Goal: Information Seeking & Learning: Find specific fact

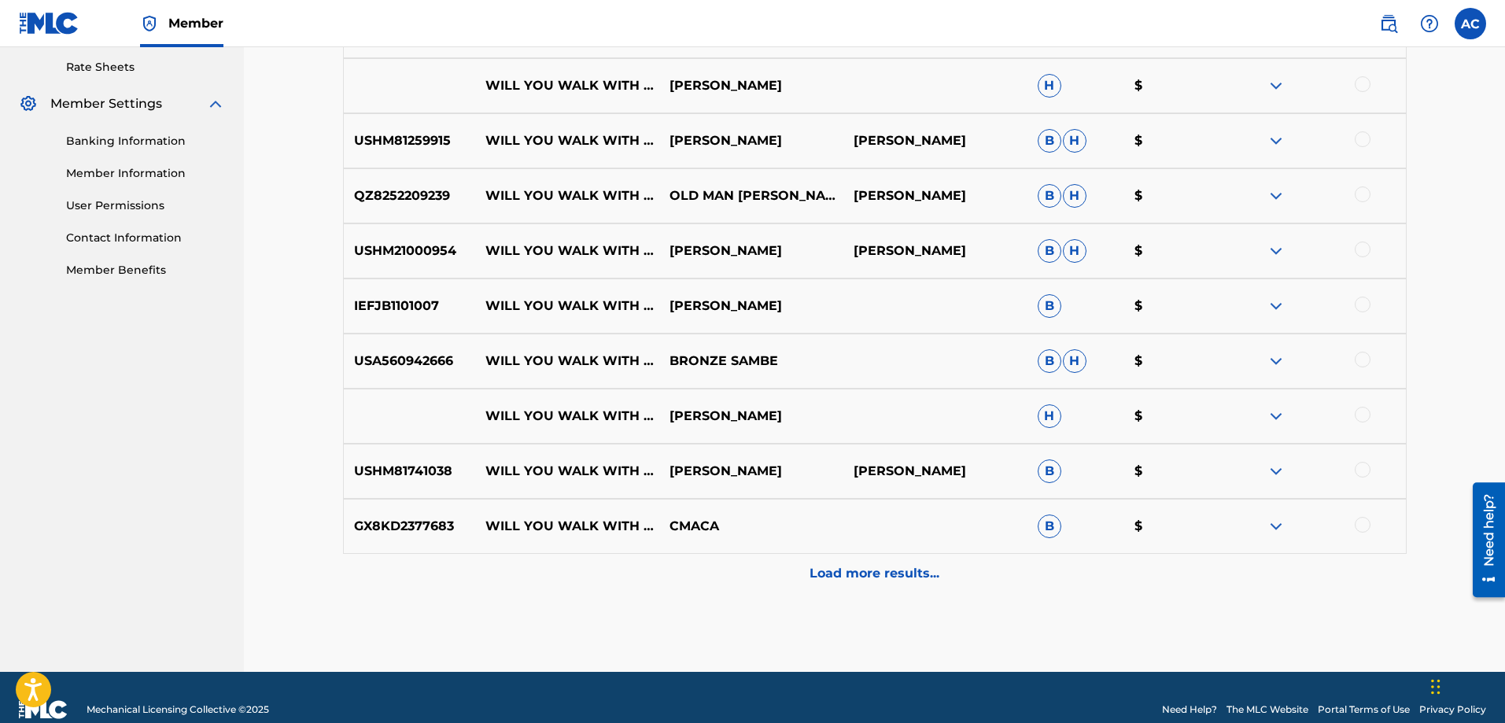
scroll to position [627, 0]
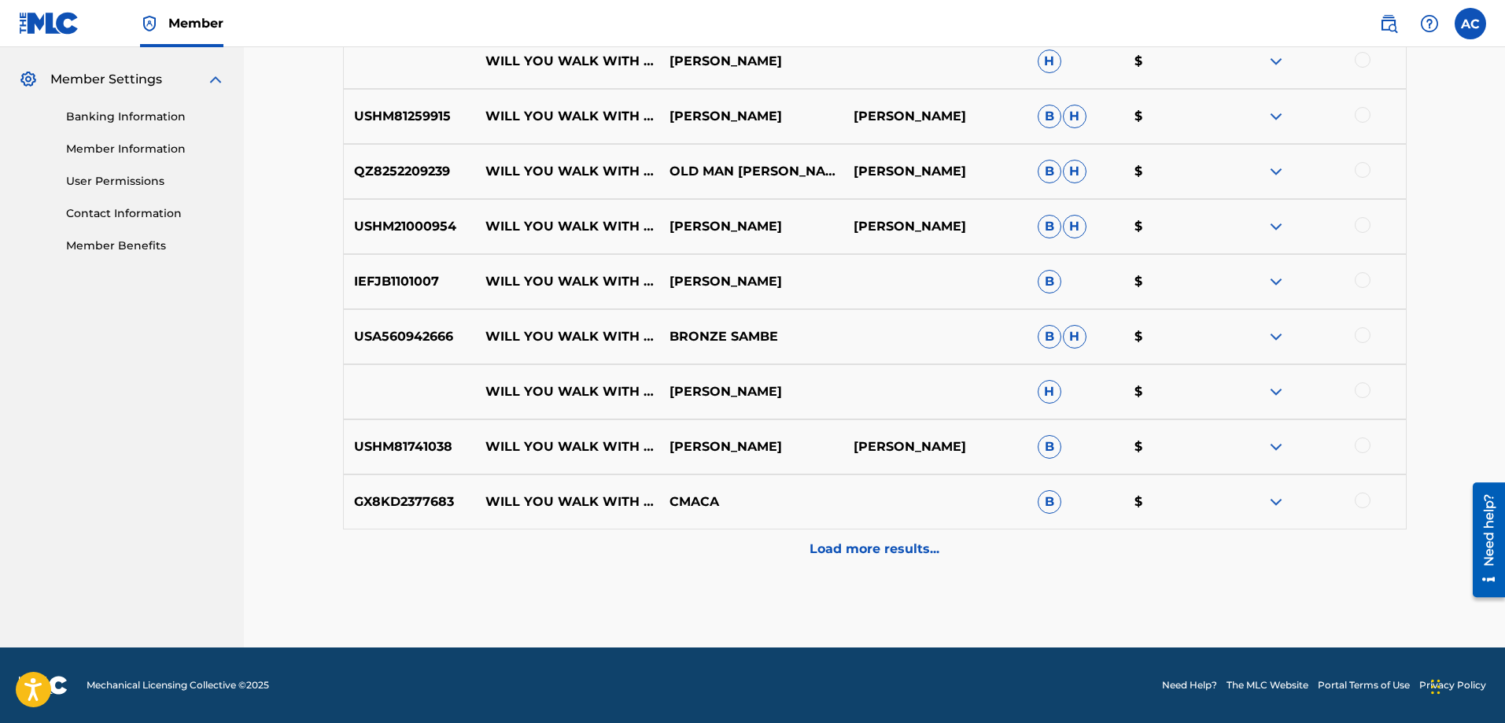
click at [854, 553] on p "Load more results..." at bounding box center [875, 549] width 130 height 19
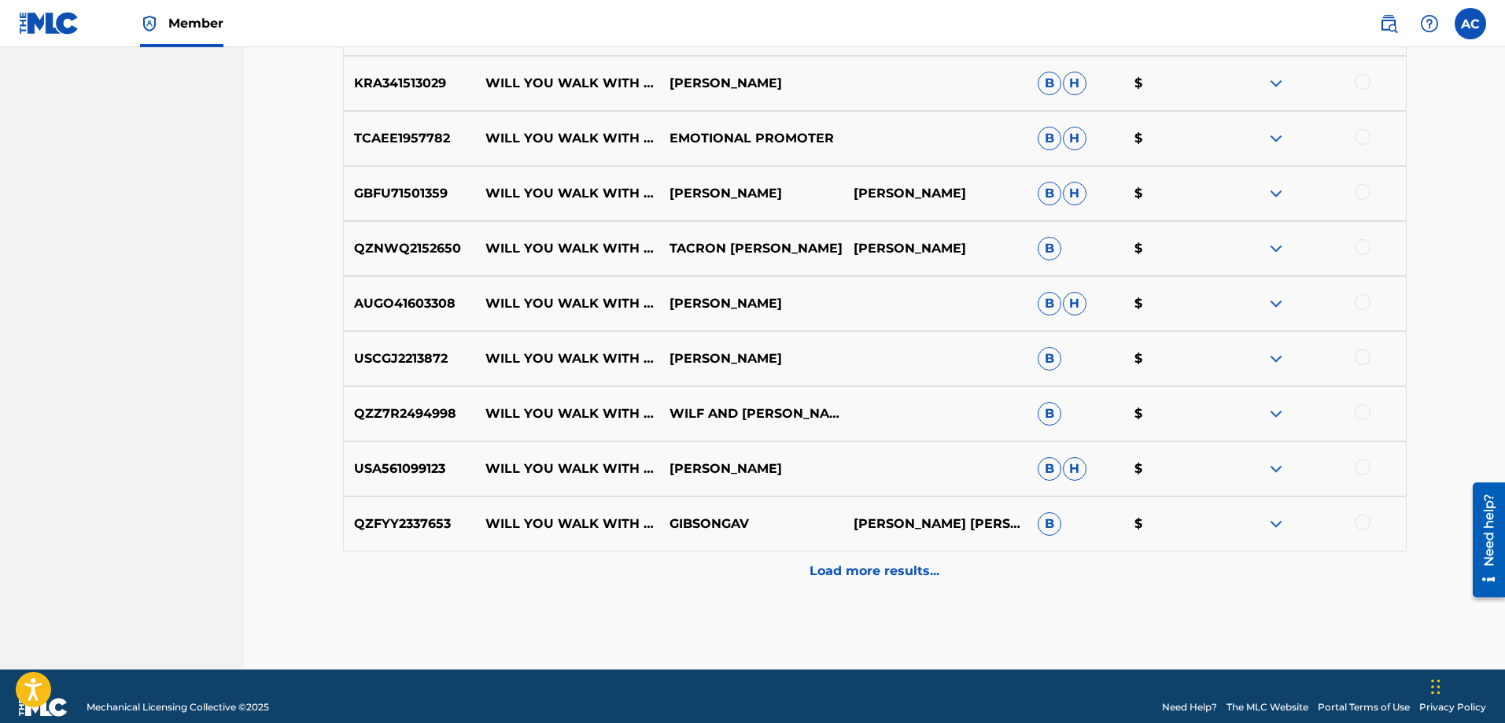
scroll to position [1178, 0]
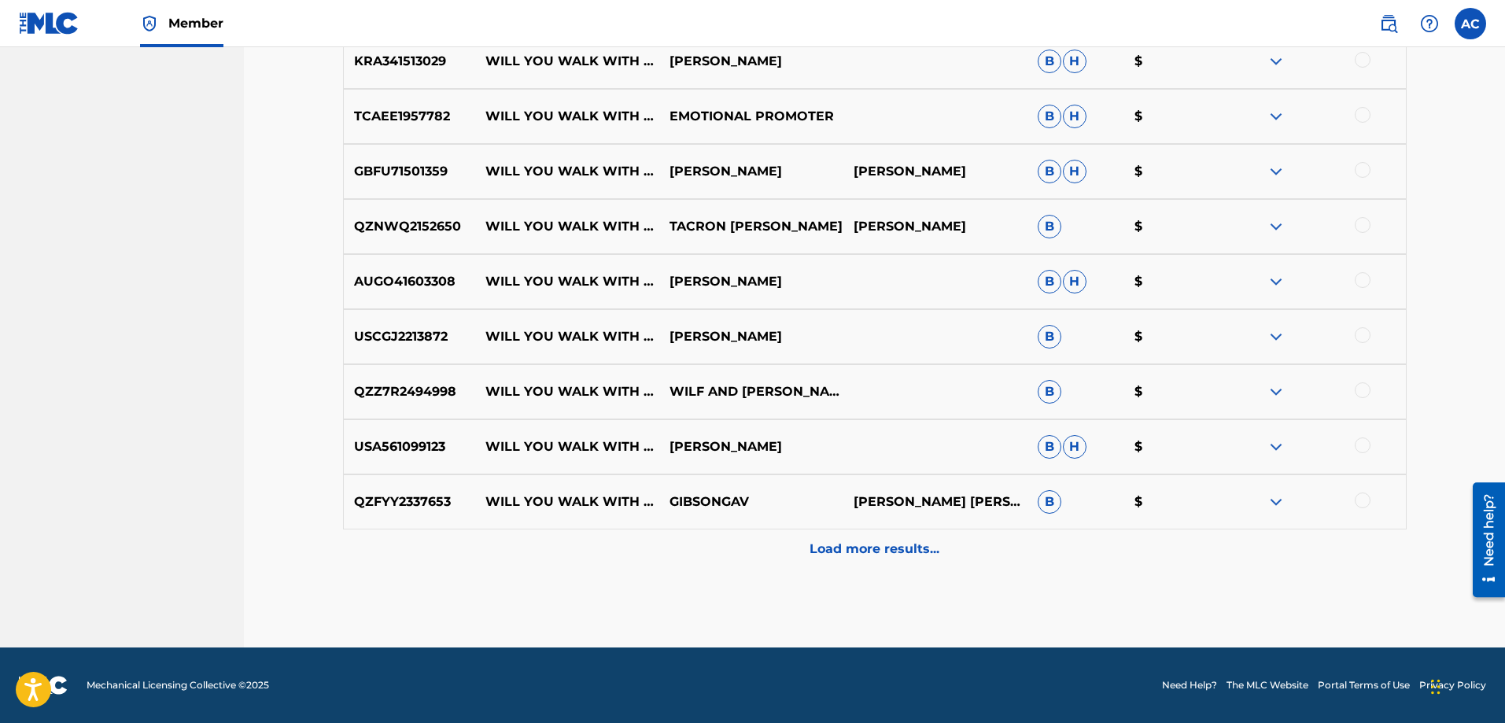
click at [854, 553] on p "Load more results..." at bounding box center [875, 549] width 130 height 19
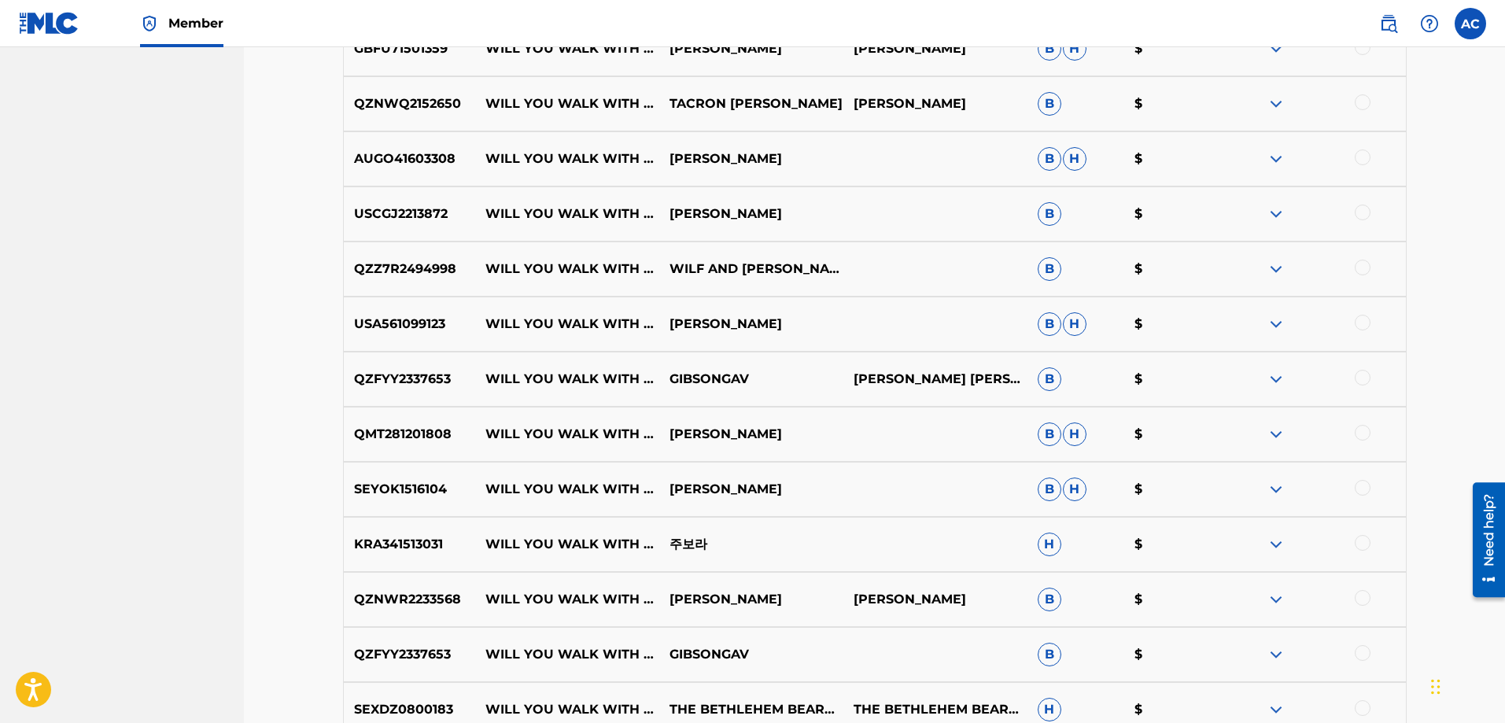
scroll to position [1335, 0]
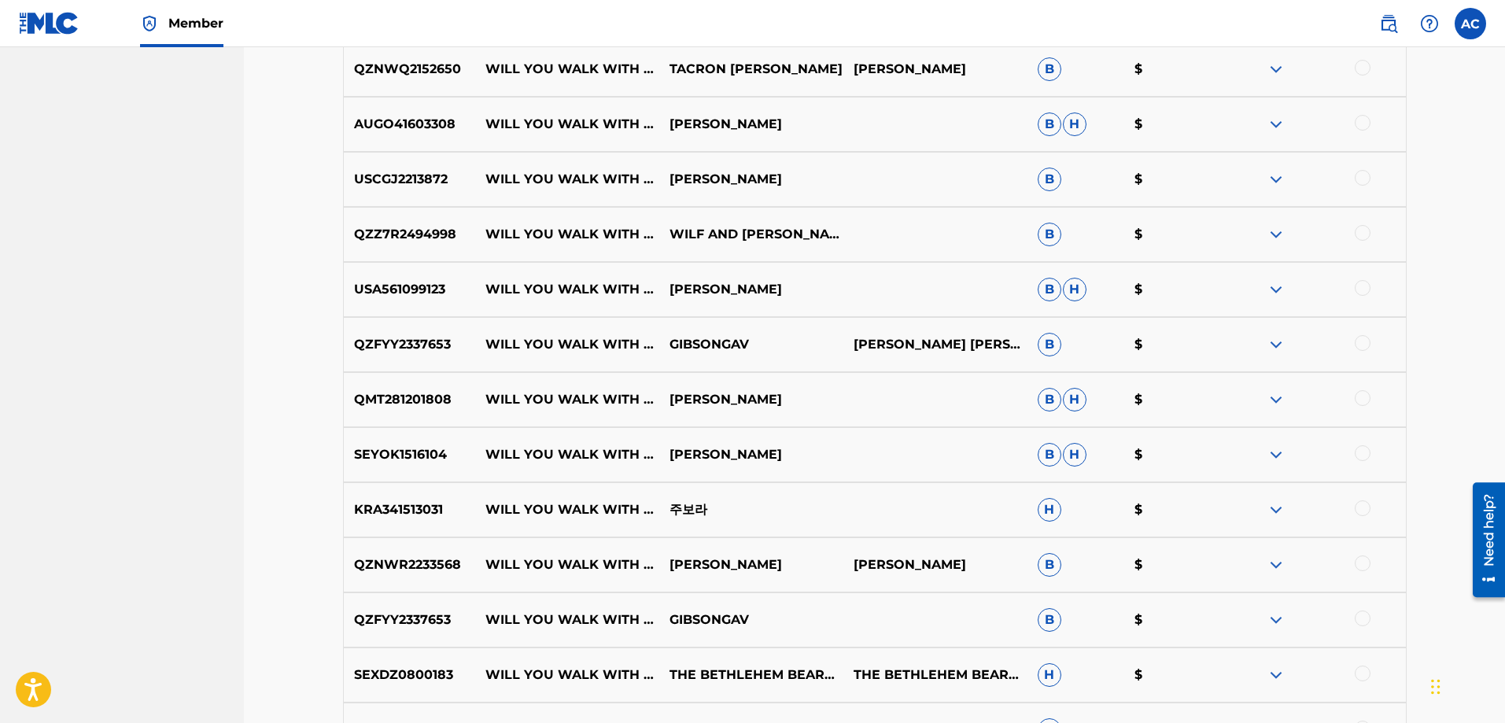
click at [1043, 176] on span "B" at bounding box center [1050, 180] width 24 height 24
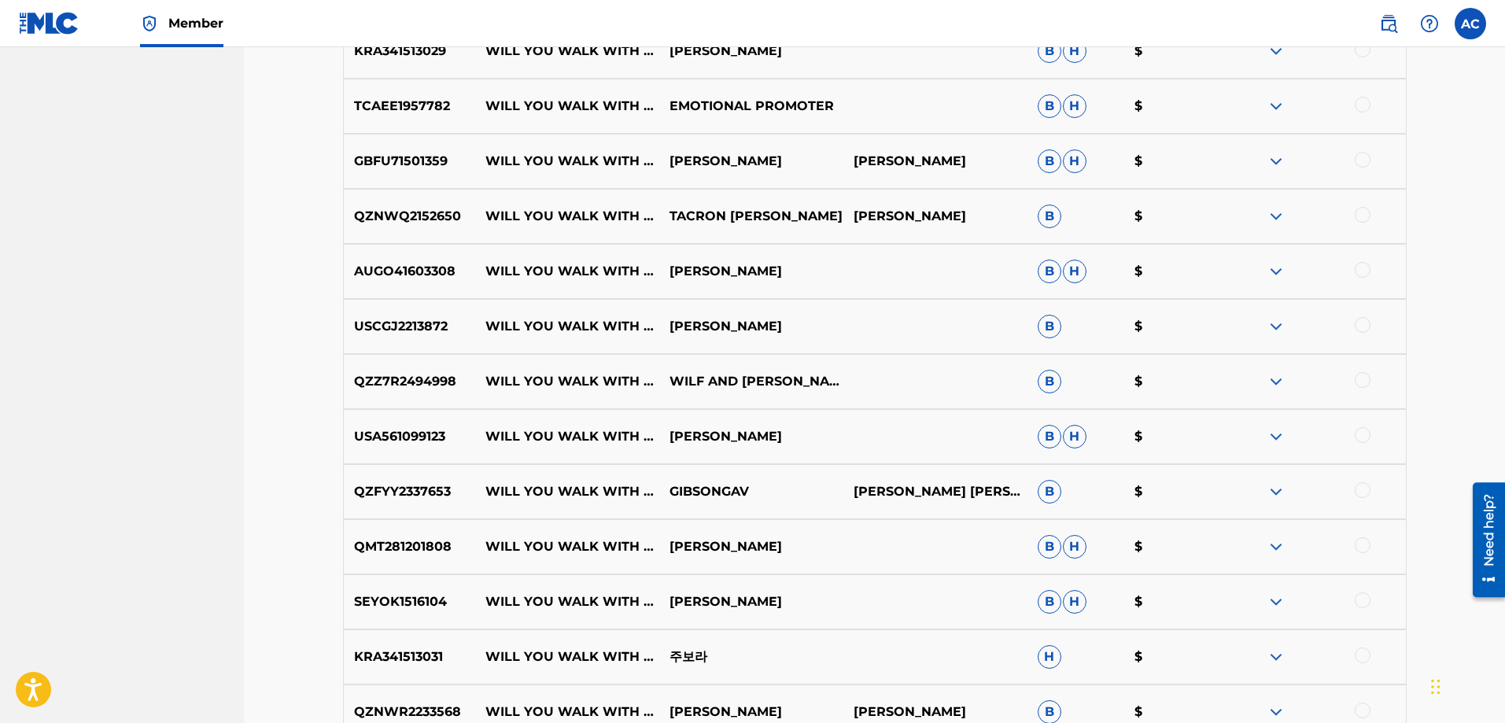
scroll to position [1178, 0]
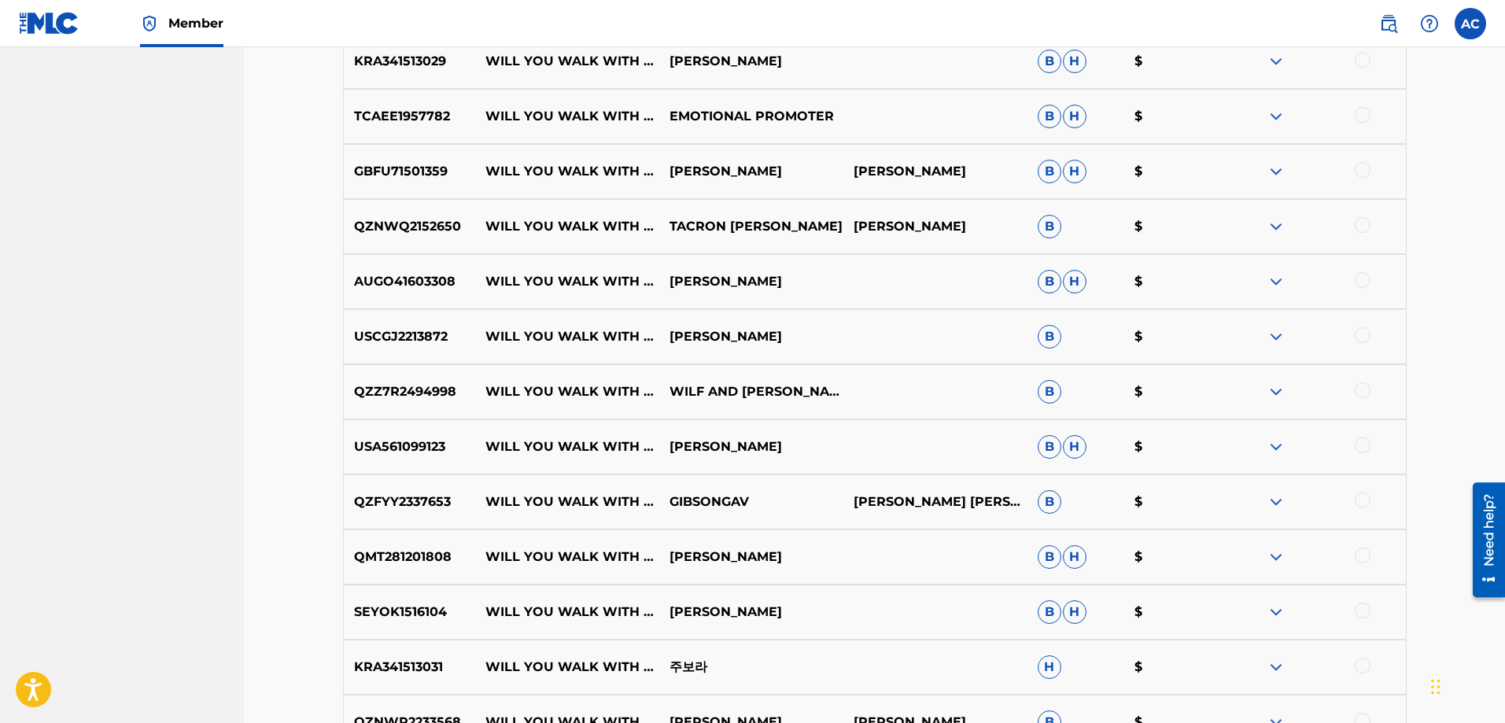
click at [1284, 226] on img at bounding box center [1276, 226] width 19 height 19
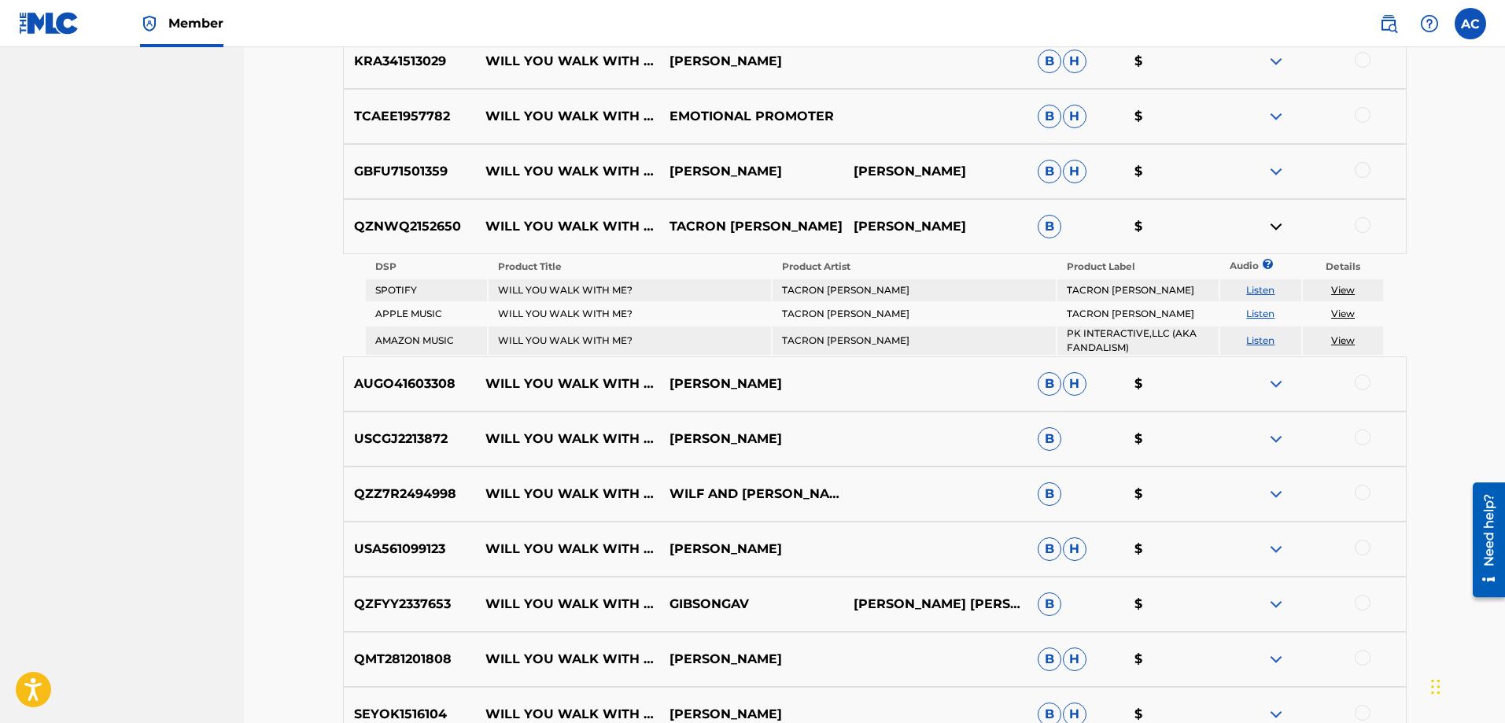
click at [1342, 287] on link "View" at bounding box center [1343, 290] width 24 height 12
click at [1284, 175] on img at bounding box center [1276, 171] width 19 height 19
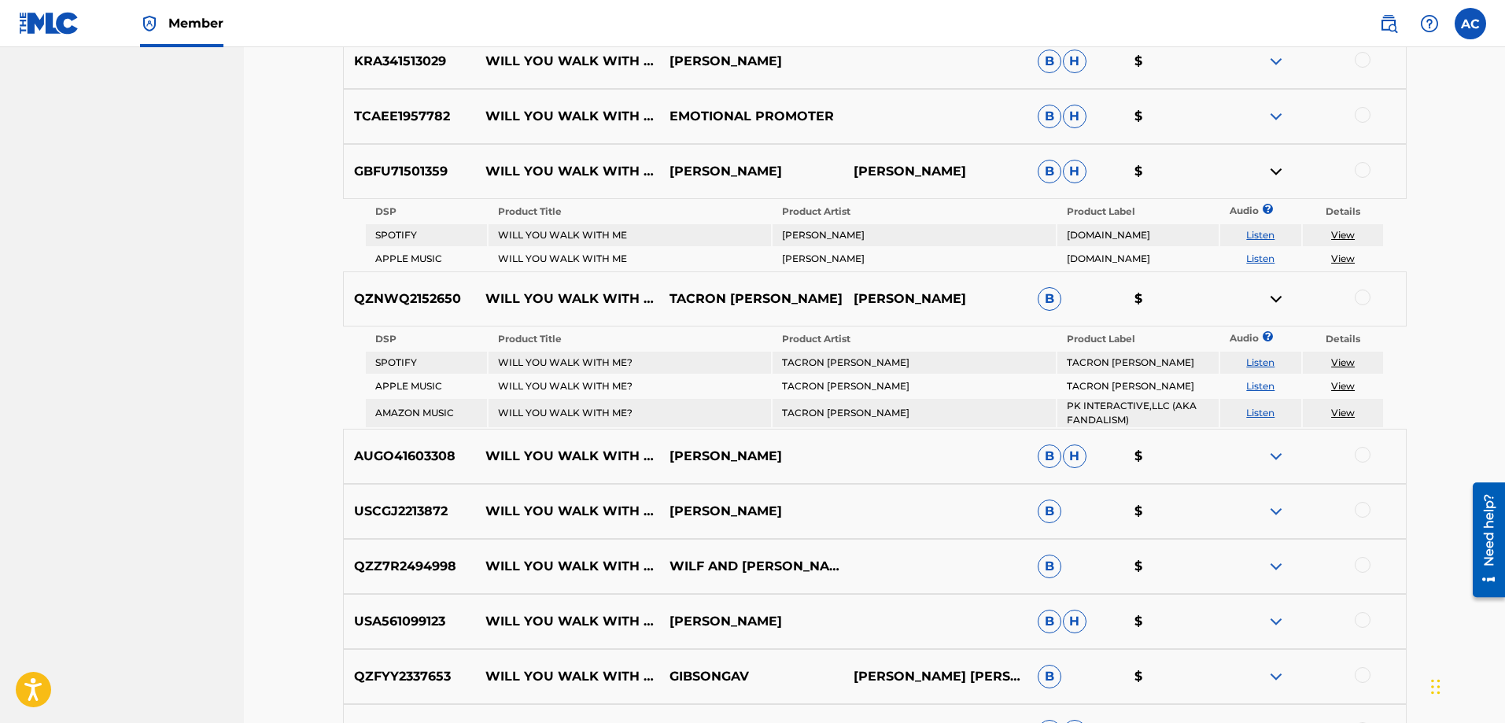
click at [1275, 113] on img at bounding box center [1276, 116] width 19 height 19
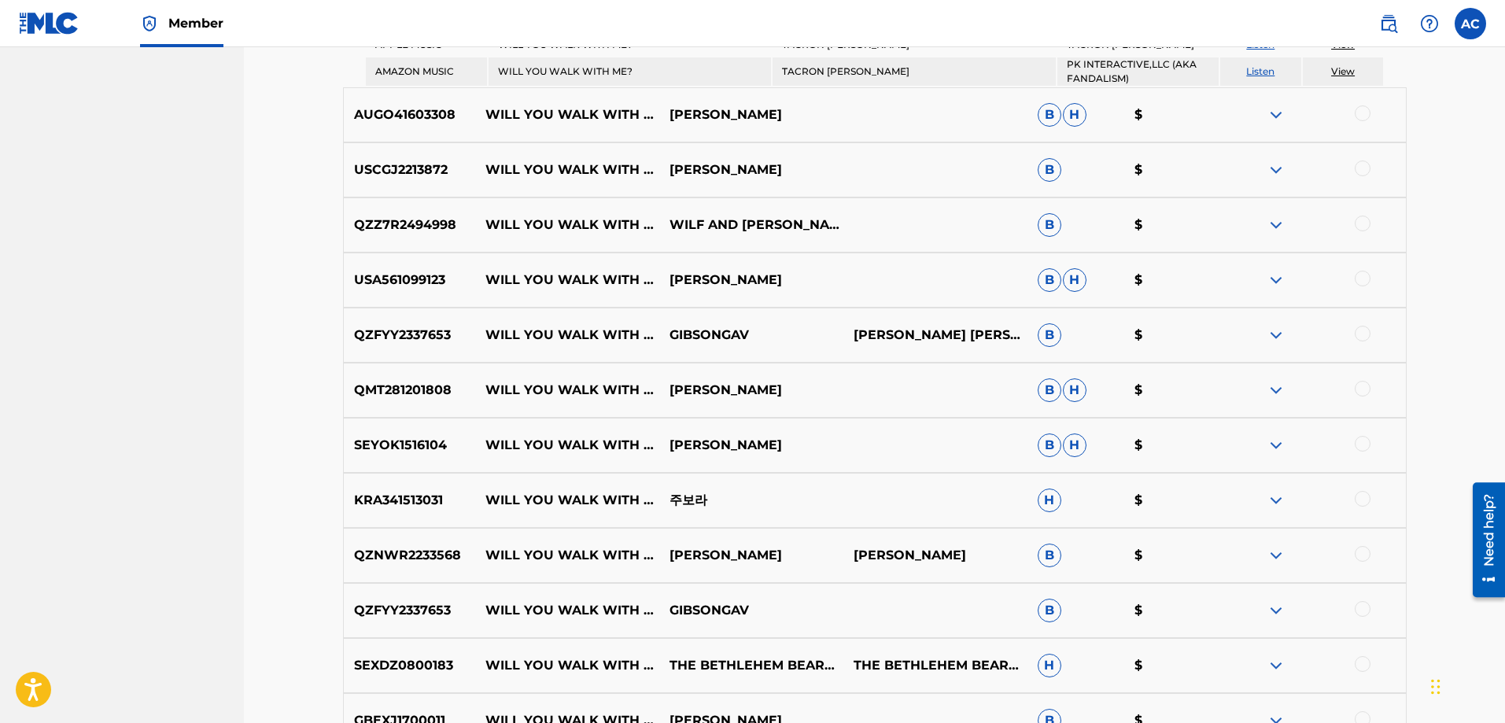
scroll to position [1571, 0]
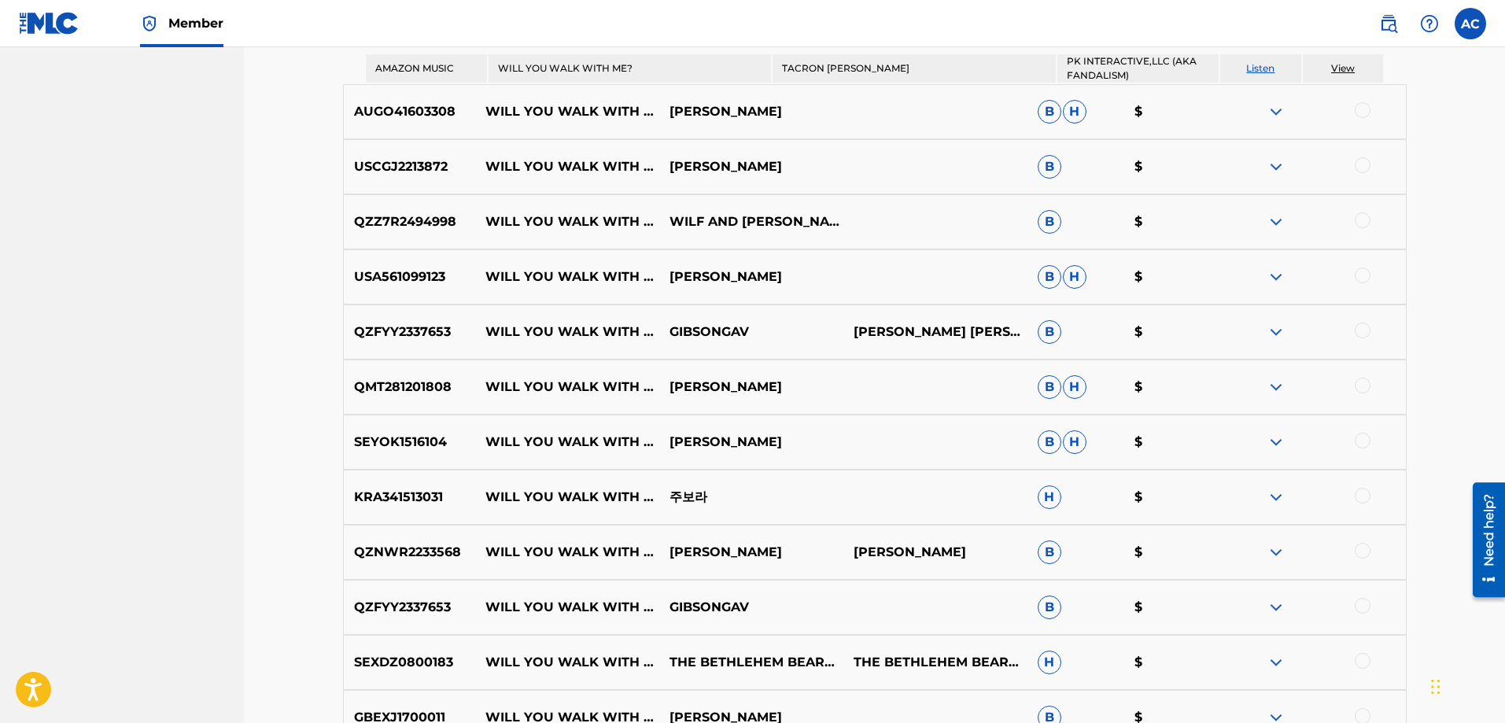
click at [1082, 387] on span "H" at bounding box center [1075, 387] width 24 height 24
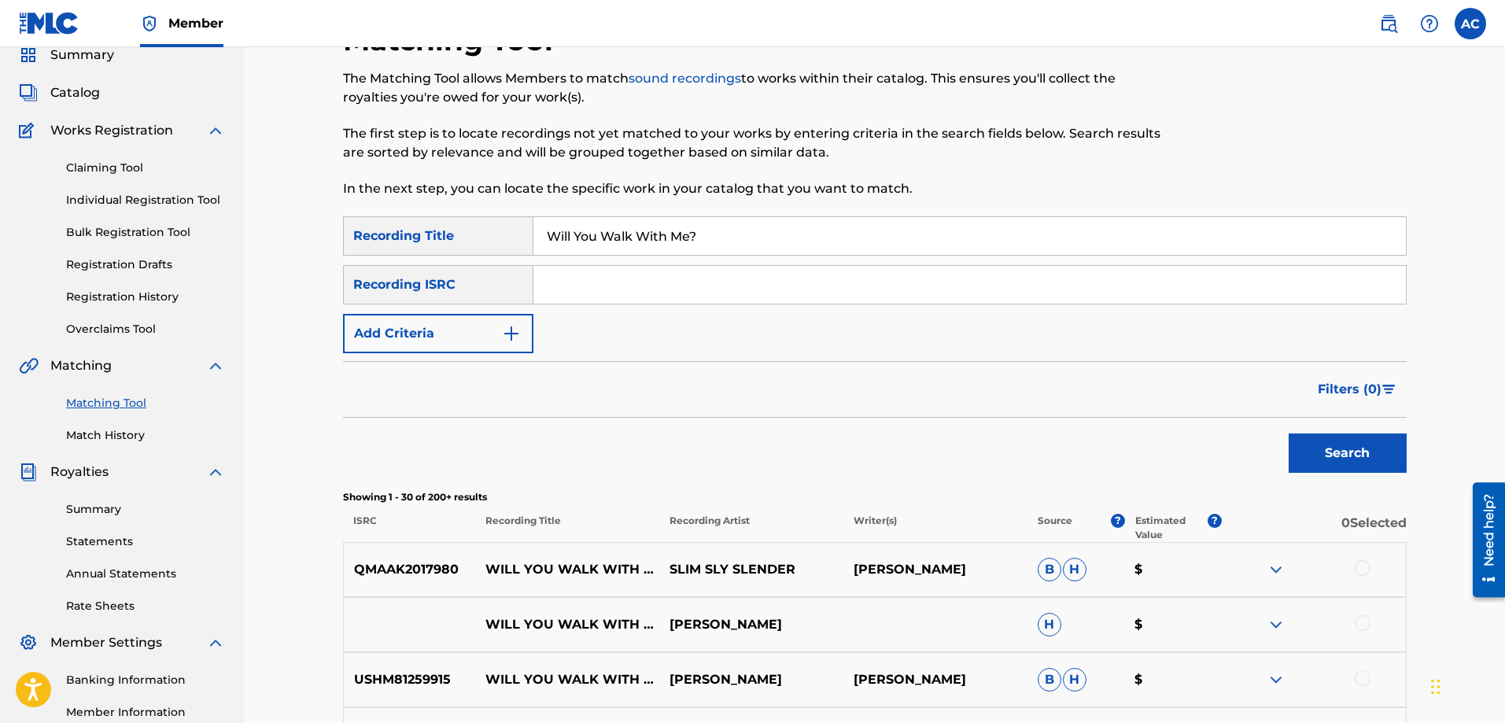
scroll to position [0, 0]
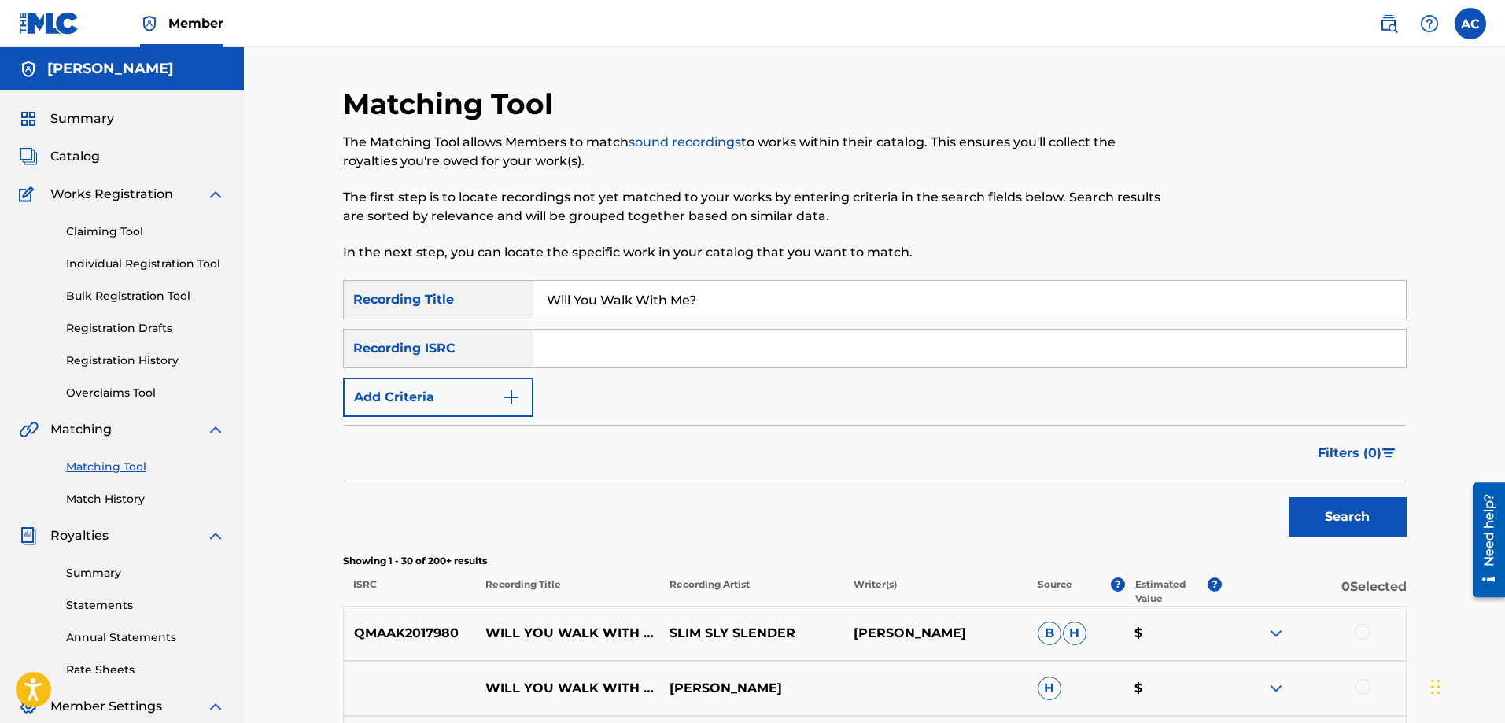
click at [566, 350] on input "Search Form" at bounding box center [969, 349] width 873 height 38
type input "[PERSON_NAME]"
click at [1320, 518] on button "Search" at bounding box center [1348, 516] width 118 height 39
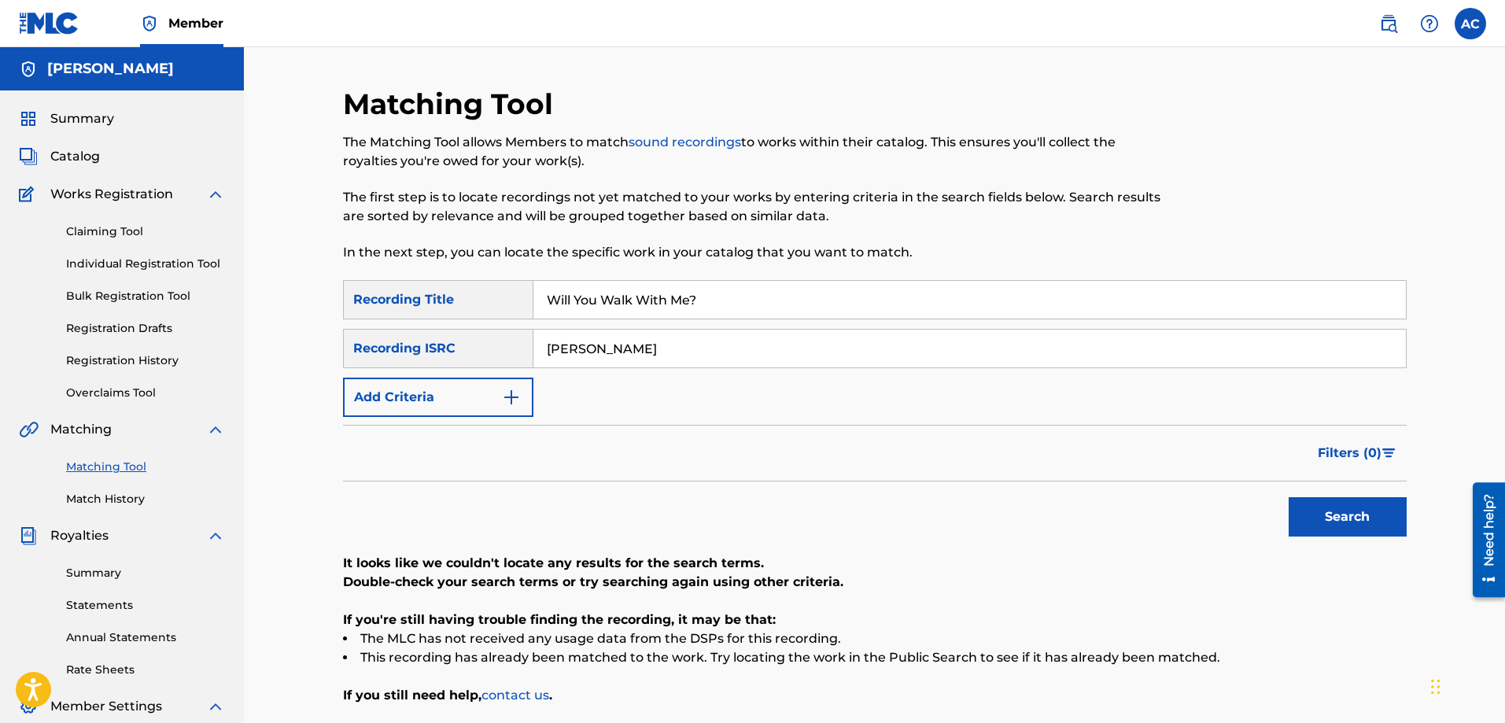
drag, startPoint x: 688, startPoint y: 347, endPoint x: 518, endPoint y: 339, distance: 170.1
click at [518, 339] on div "SearchWithCriteria35628783-8b27-4ff9-a962-ed9d9227dd13 Recording ISRC [PERSON_N…" at bounding box center [875, 348] width 1064 height 39
click at [504, 399] on img "Search Form" at bounding box center [511, 397] width 19 height 19
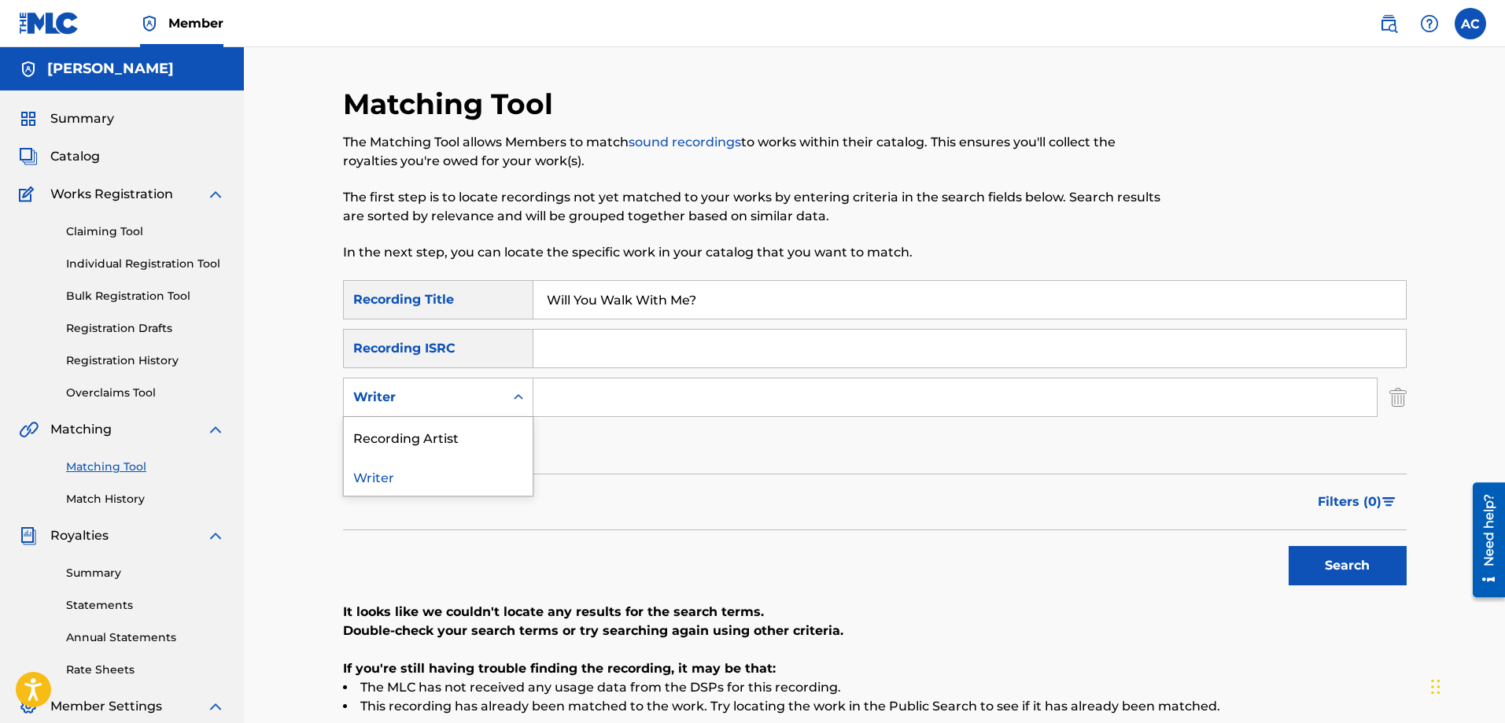
click at [513, 394] on icon "Search Form" at bounding box center [519, 397] width 16 height 16
click at [471, 445] on div "Recording Artist" at bounding box center [438, 436] width 189 height 39
click at [577, 401] on input "Search Form" at bounding box center [954, 397] width 843 height 38
type input "Tacron [PERSON_NAME]"
click at [1313, 562] on button "Search" at bounding box center [1348, 565] width 118 height 39
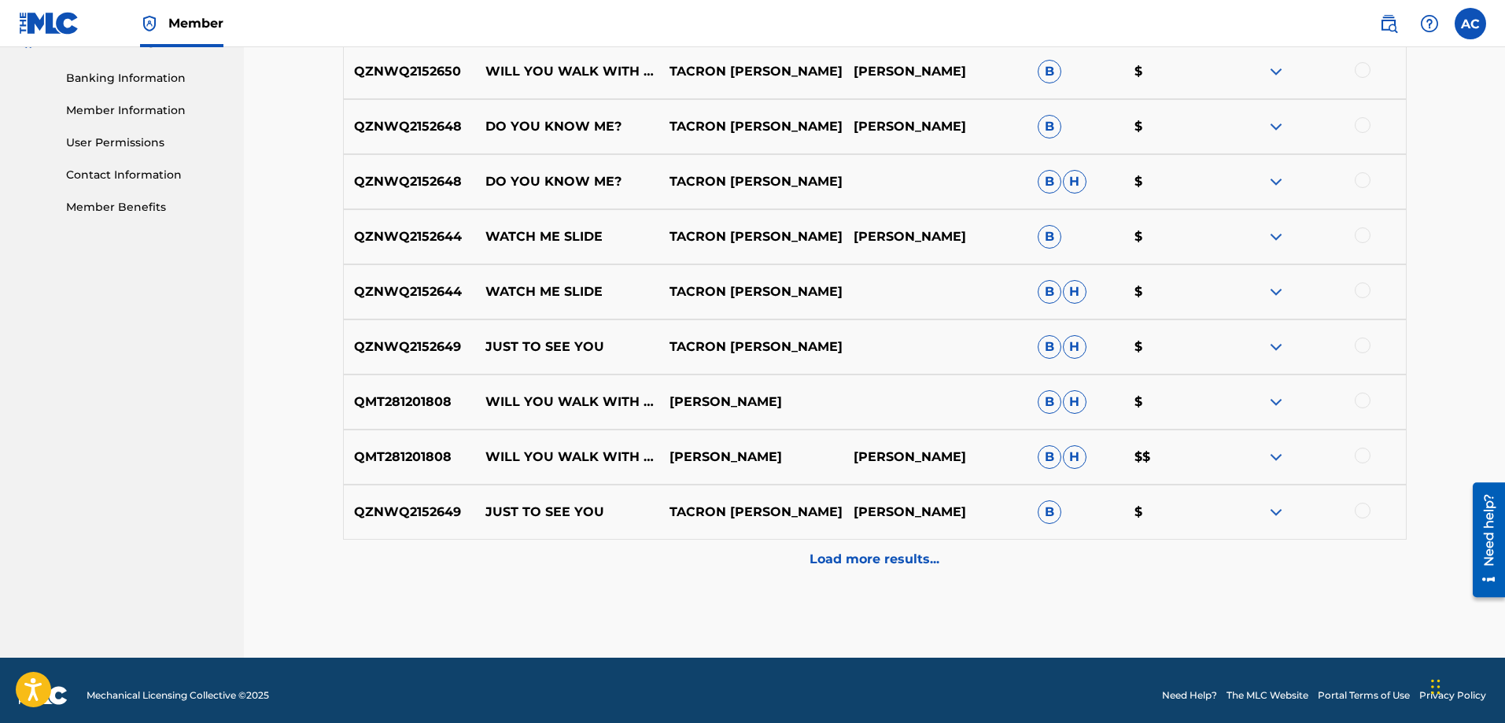
scroll to position [676, 0]
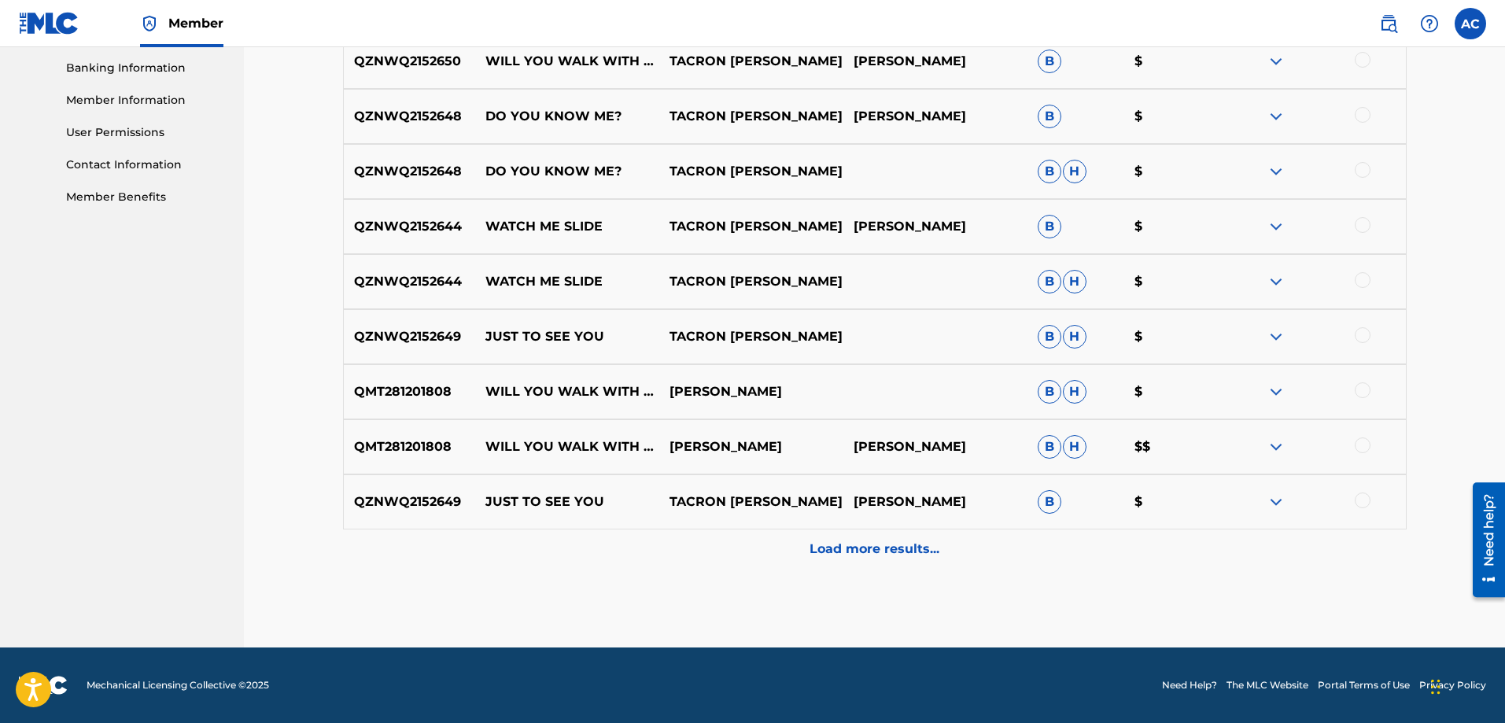
click at [937, 551] on p "Load more results..." at bounding box center [875, 549] width 130 height 19
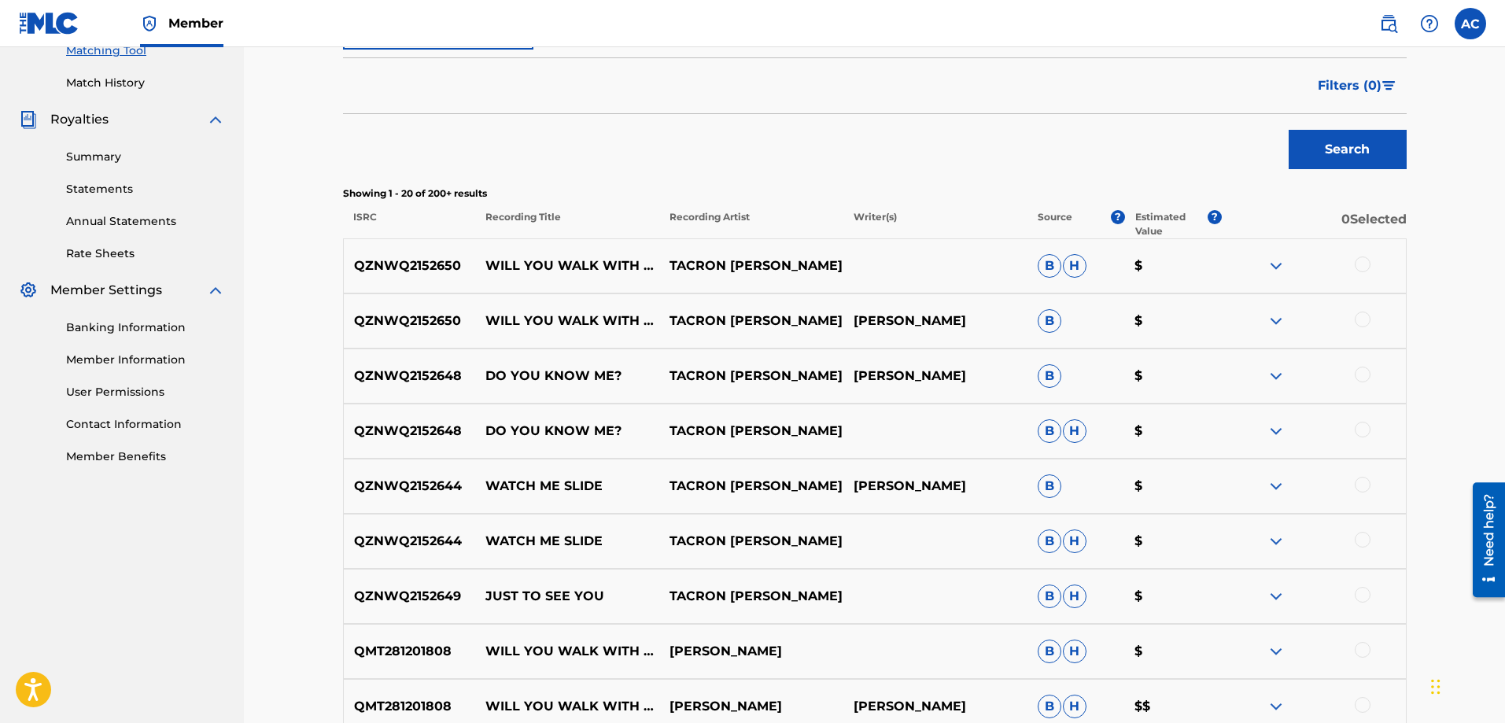
scroll to position [125, 0]
